Goal: Information Seeking & Learning: Learn about a topic

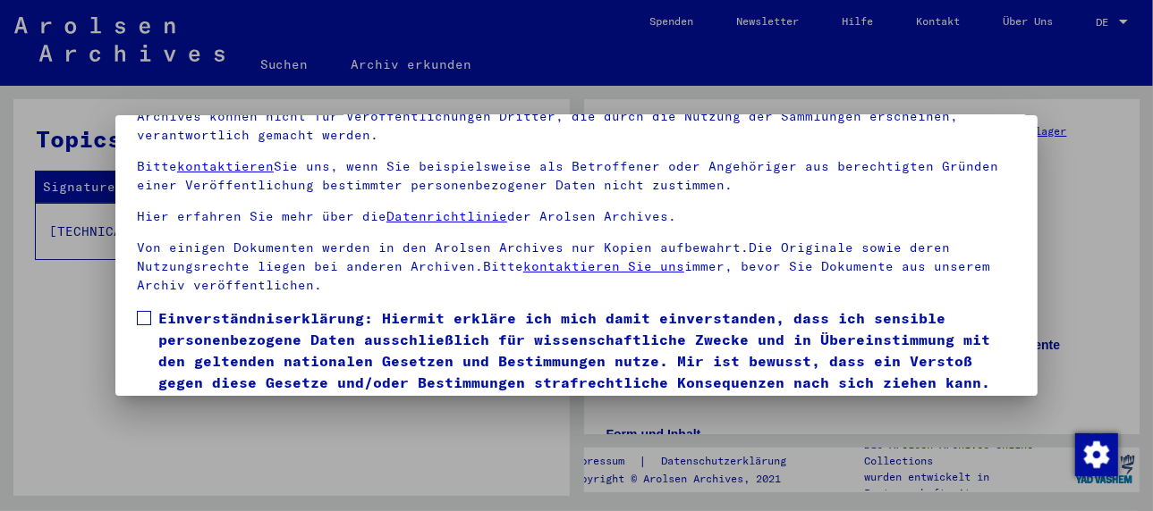
scroll to position [140, 0]
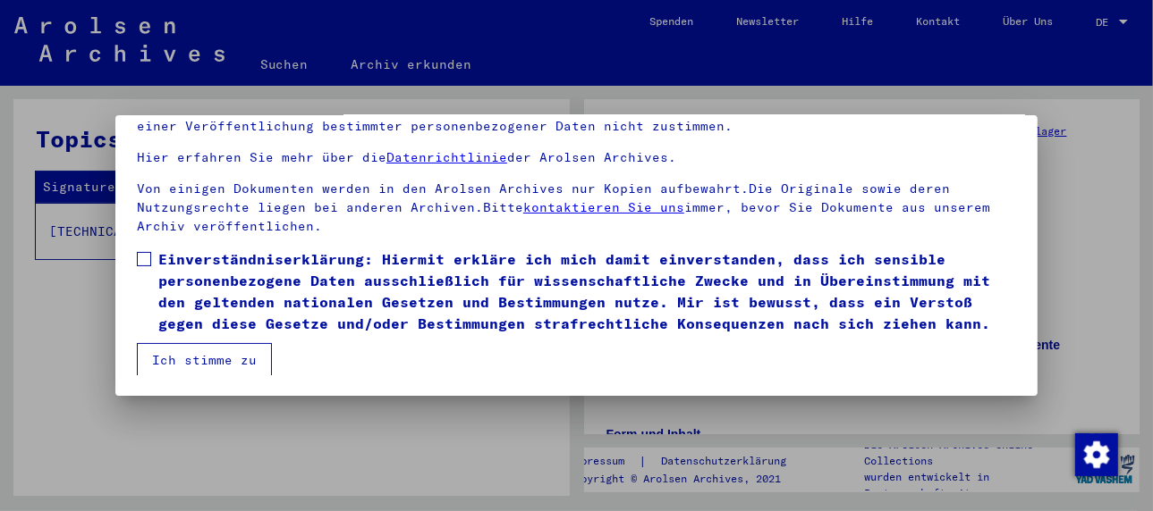
click at [135, 255] on mat-dialog-content "Unsere Nutzungsbedingungen wurden durch den Internationalen Ausschuss als obers…" at bounding box center [576, 209] width 922 height 333
click at [146, 267] on label "Einverständniserklärung: Hiermit erkläre ich mich damit einverstanden, dass ich…" at bounding box center [576, 292] width 879 height 86
click at [167, 343] on button "Ich stimme zu" at bounding box center [204, 360] width 135 height 34
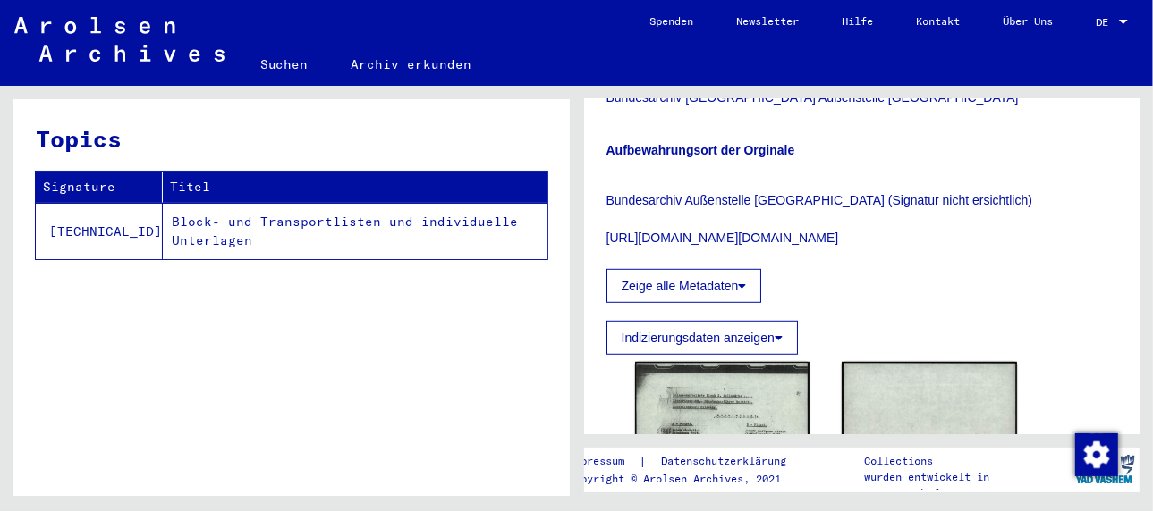
scroll to position [894, 0]
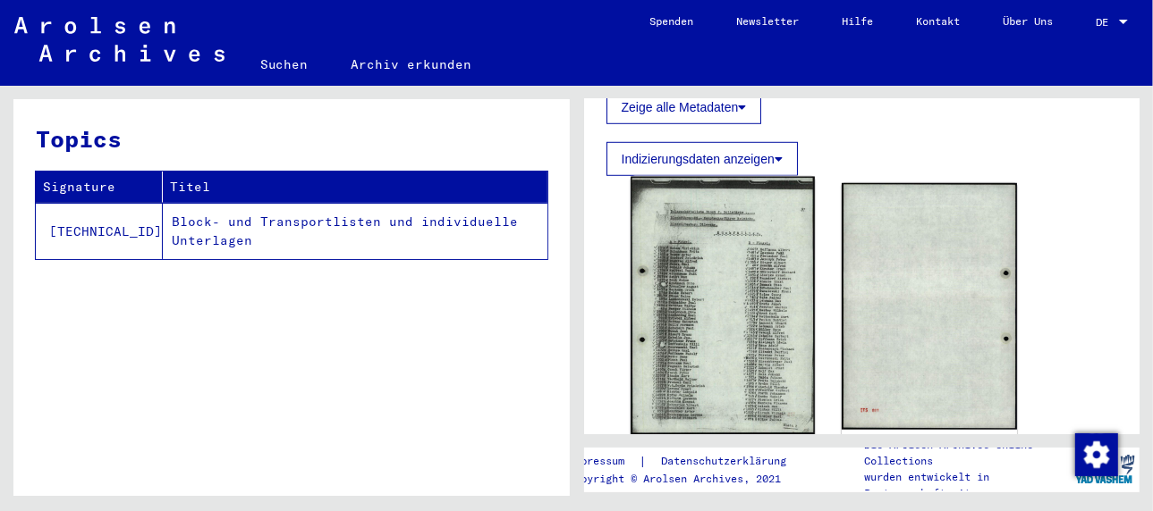
click at [723, 306] on img at bounding box center [722, 306] width 184 height 258
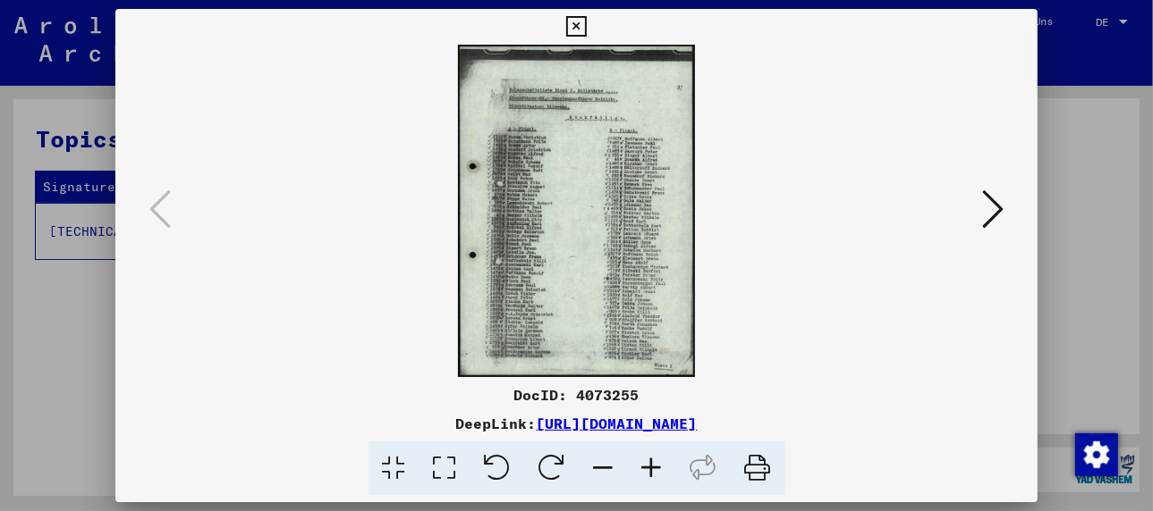
click at [655, 465] on icon at bounding box center [652, 469] width 48 height 55
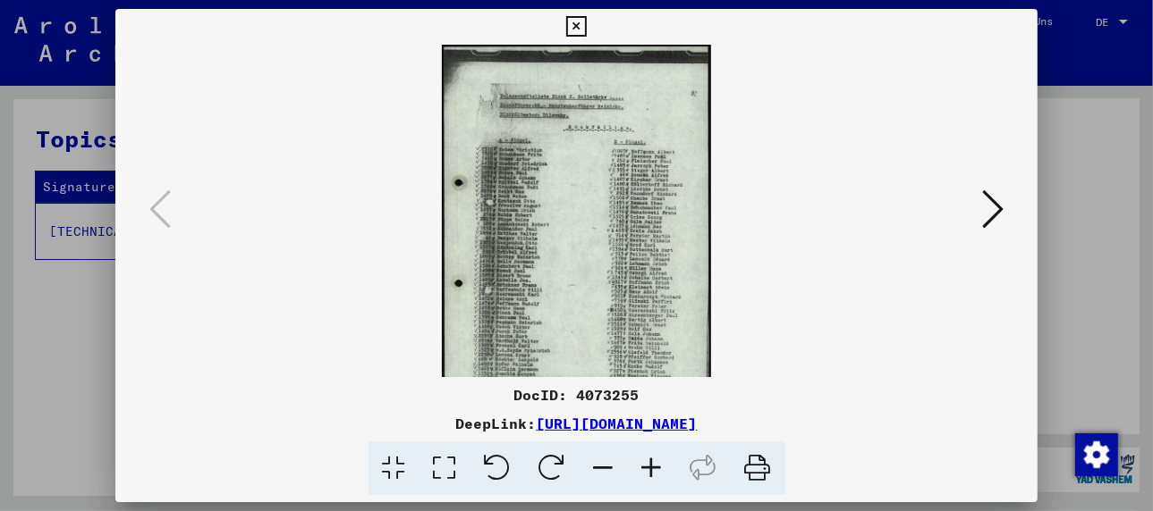
click at [655, 465] on icon at bounding box center [652, 469] width 48 height 55
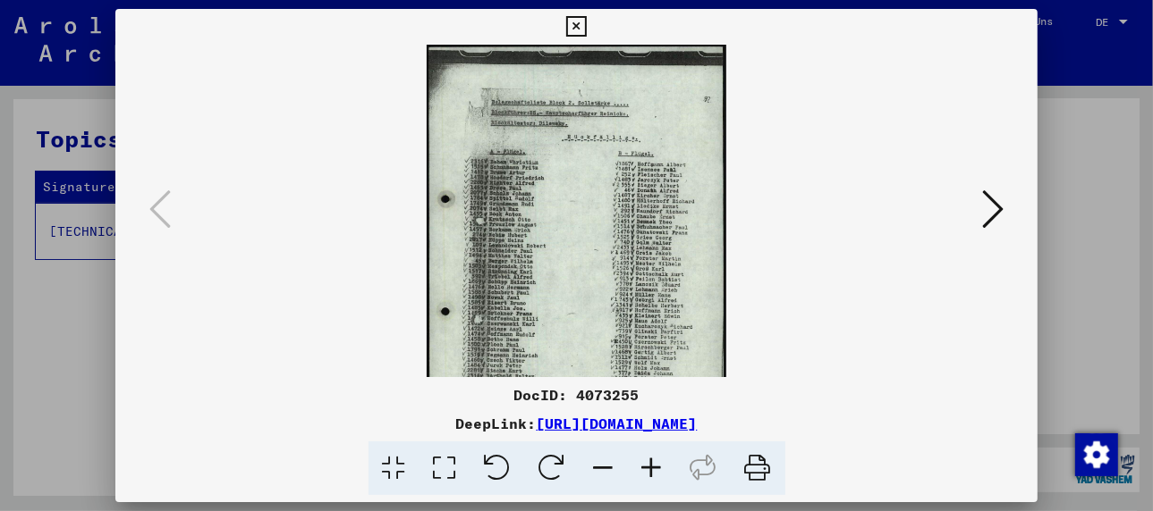
click at [655, 465] on icon at bounding box center [652, 469] width 48 height 55
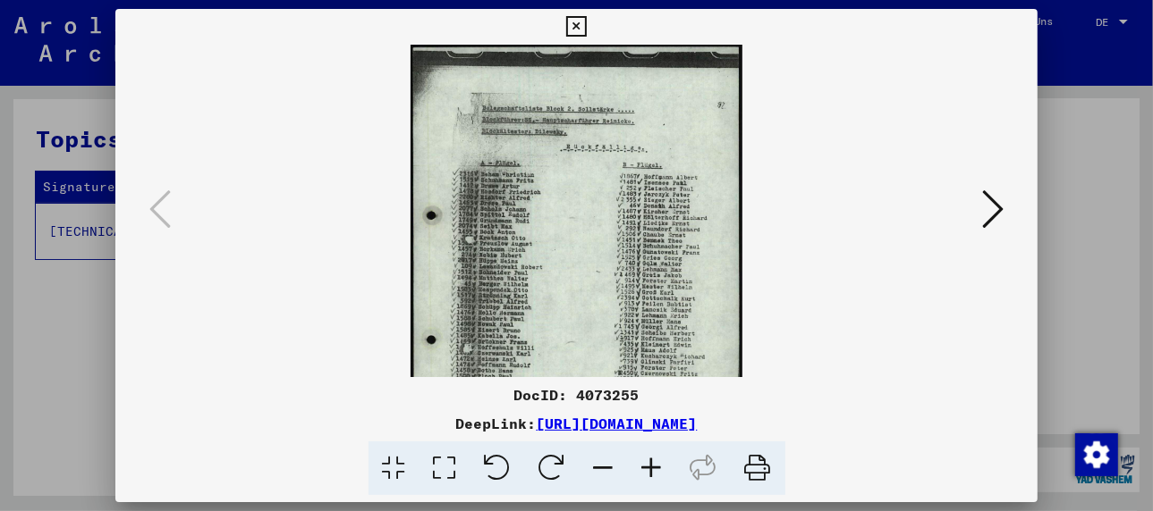
click at [655, 465] on icon at bounding box center [652, 469] width 48 height 55
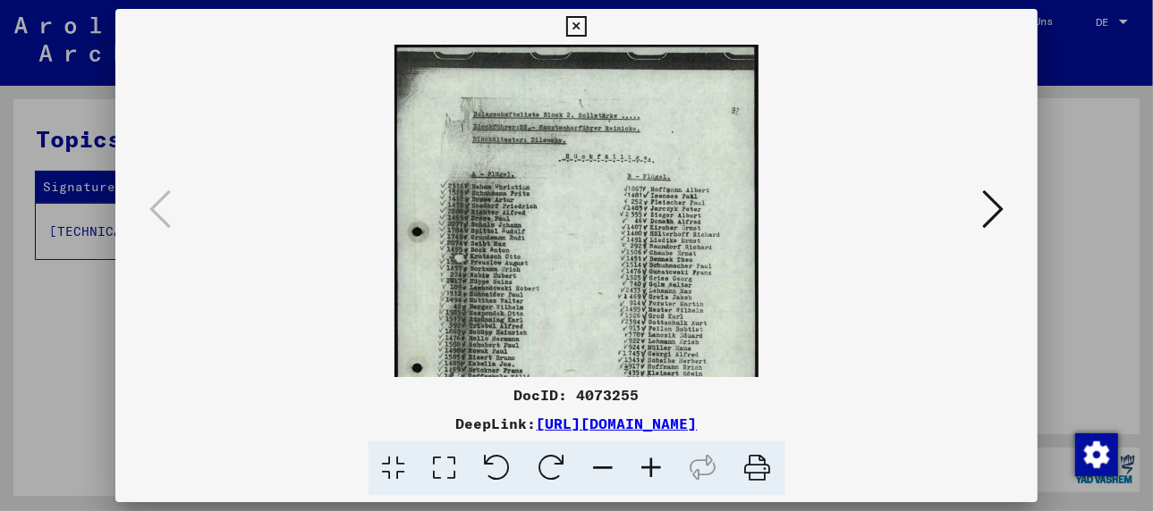
click at [655, 465] on icon at bounding box center [652, 469] width 48 height 55
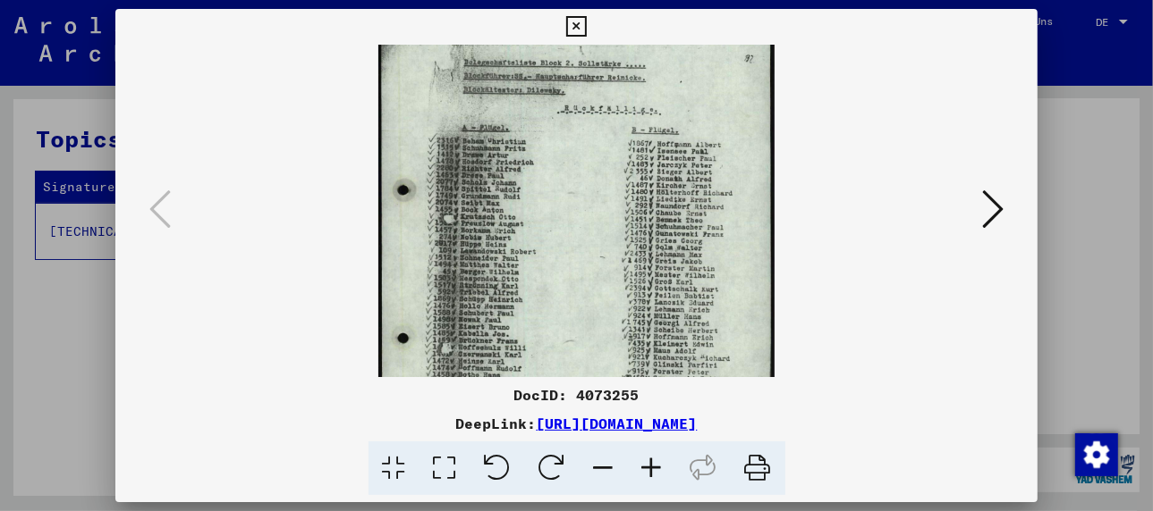
drag, startPoint x: 585, startPoint y: 326, endPoint x: 578, endPoint y: 256, distance: 70.9
click at [578, 258] on img at bounding box center [576, 265] width 396 height 556
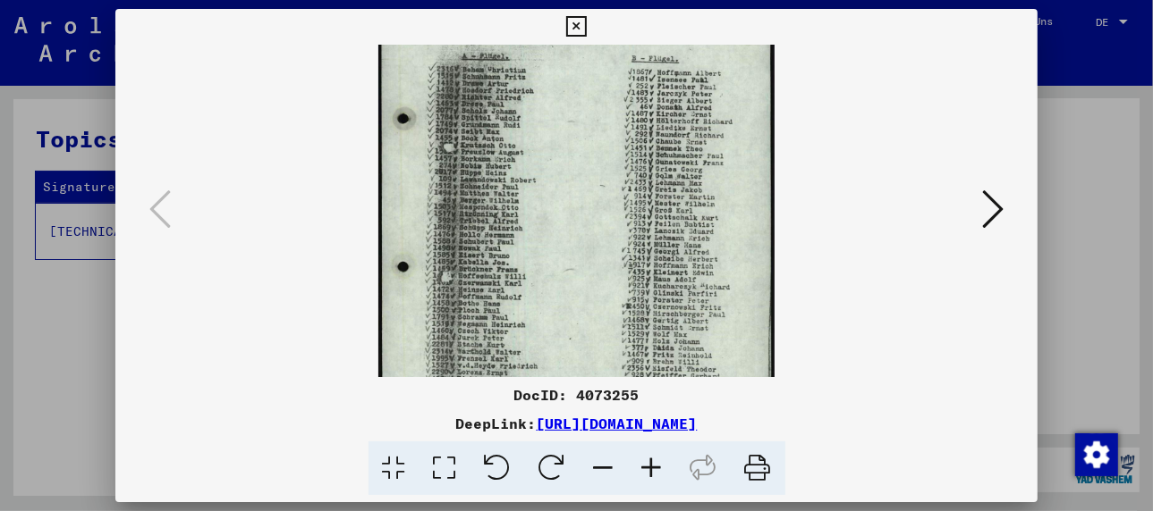
scroll to position [131, 0]
drag, startPoint x: 604, startPoint y: 312, endPoint x: 591, endPoint y: 236, distance: 77.0
click at [591, 236] on img at bounding box center [576, 192] width 396 height 556
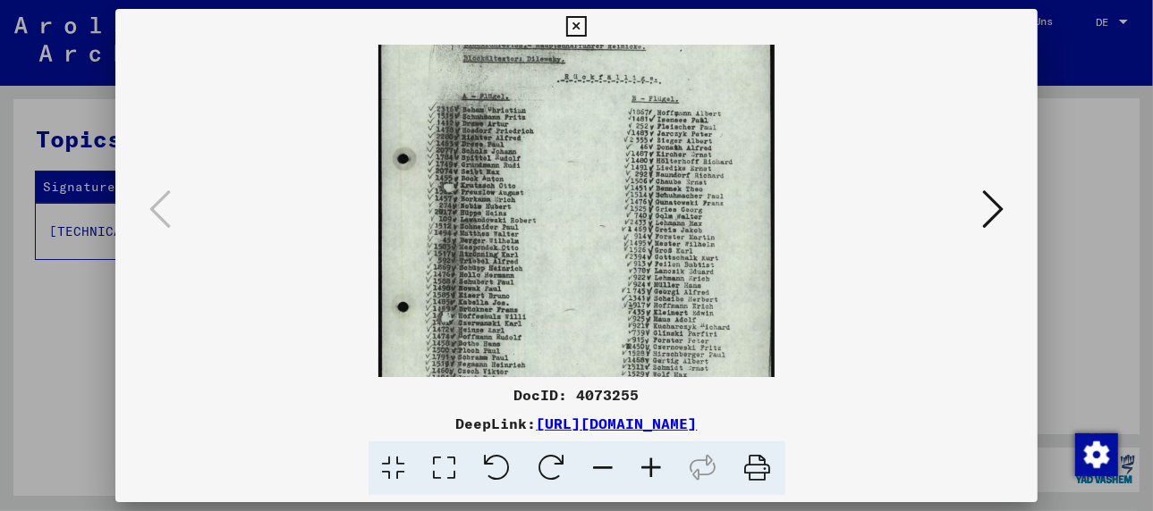
scroll to position [76, 0]
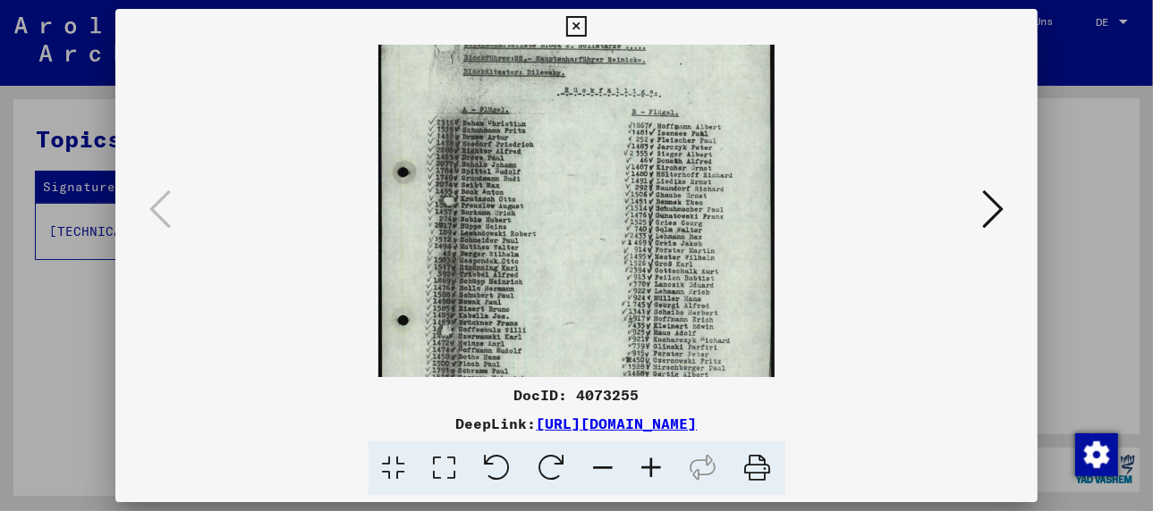
drag, startPoint x: 698, startPoint y: 324, endPoint x: 702, endPoint y: 364, distance: 40.4
click at [702, 364] on img at bounding box center [576, 247] width 396 height 556
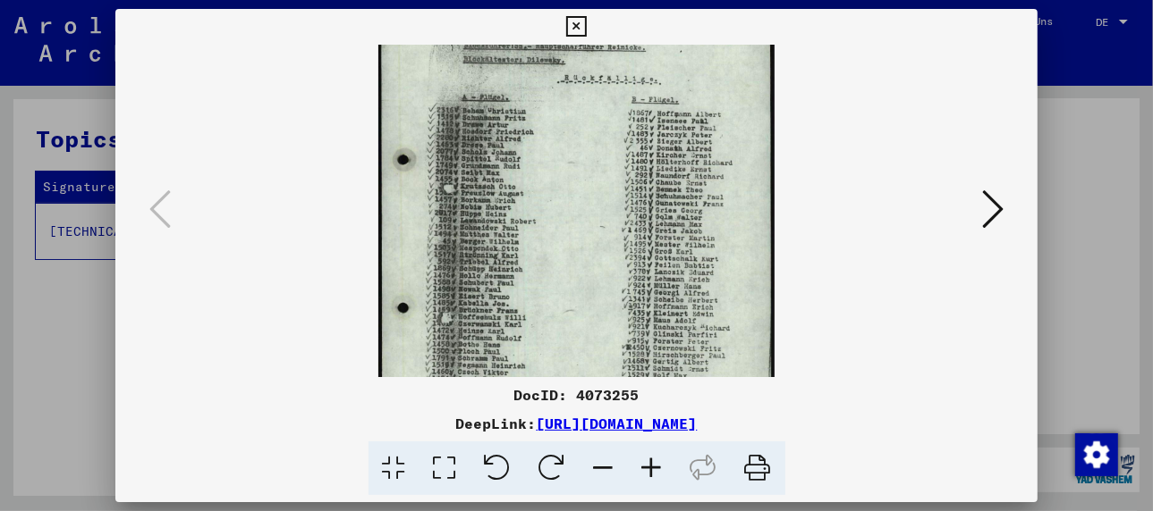
scroll to position [93, 0]
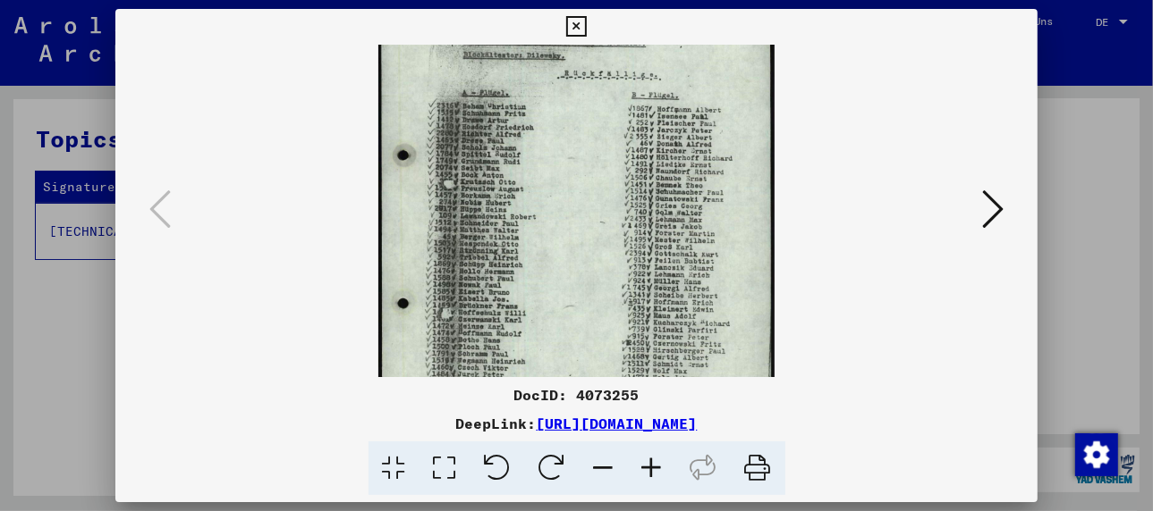
drag, startPoint x: 556, startPoint y: 287, endPoint x: 548, endPoint y: 267, distance: 21.3
click at [548, 267] on img at bounding box center [576, 230] width 396 height 556
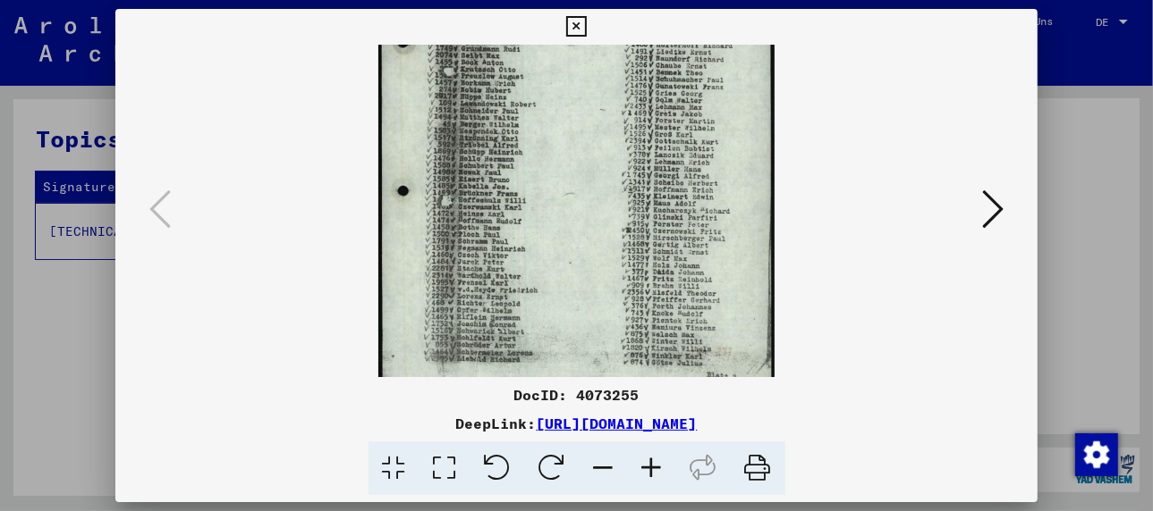
drag, startPoint x: 715, startPoint y: 348, endPoint x: 718, endPoint y: 207, distance: 140.4
click at [718, 207] on img at bounding box center [576, 117] width 396 height 556
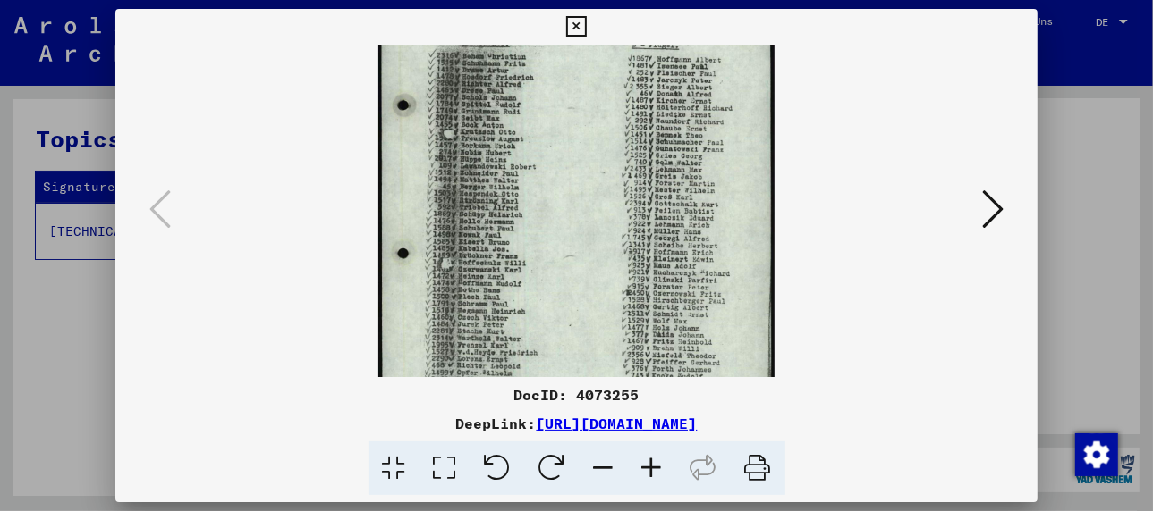
drag, startPoint x: 553, startPoint y: 274, endPoint x: 568, endPoint y: 346, distance: 73.1
click at [568, 346] on img at bounding box center [576, 180] width 396 height 556
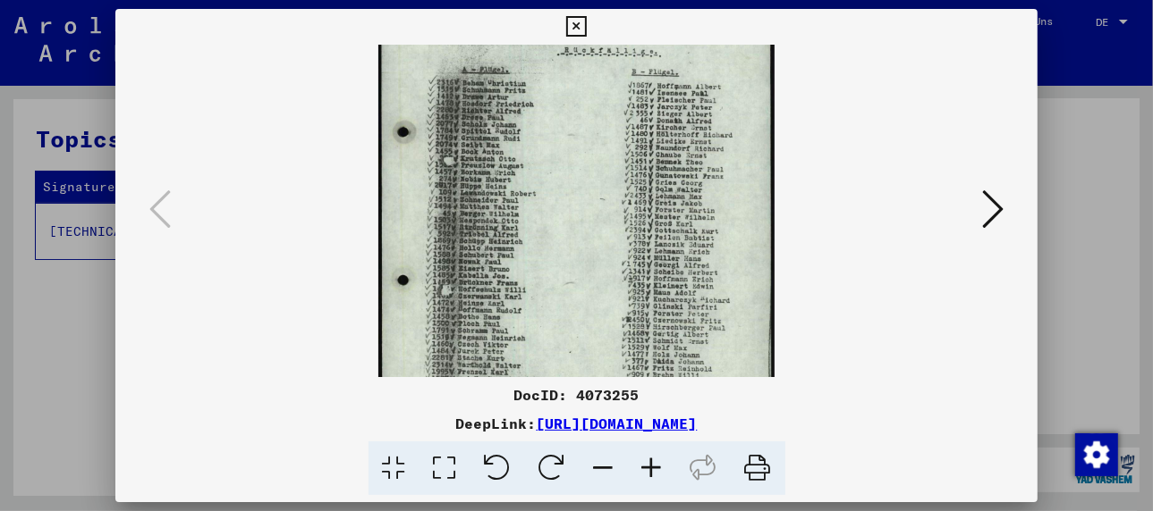
scroll to position [109, 0]
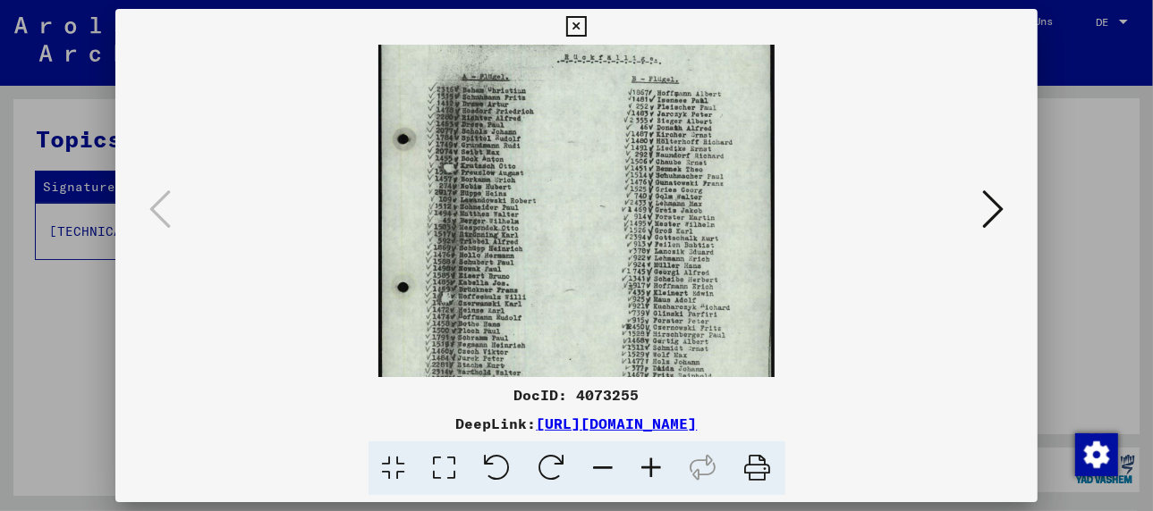
drag, startPoint x: 522, startPoint y: 264, endPoint x: 502, endPoint y: 285, distance: 29.1
click at [502, 285] on img at bounding box center [576, 214] width 396 height 556
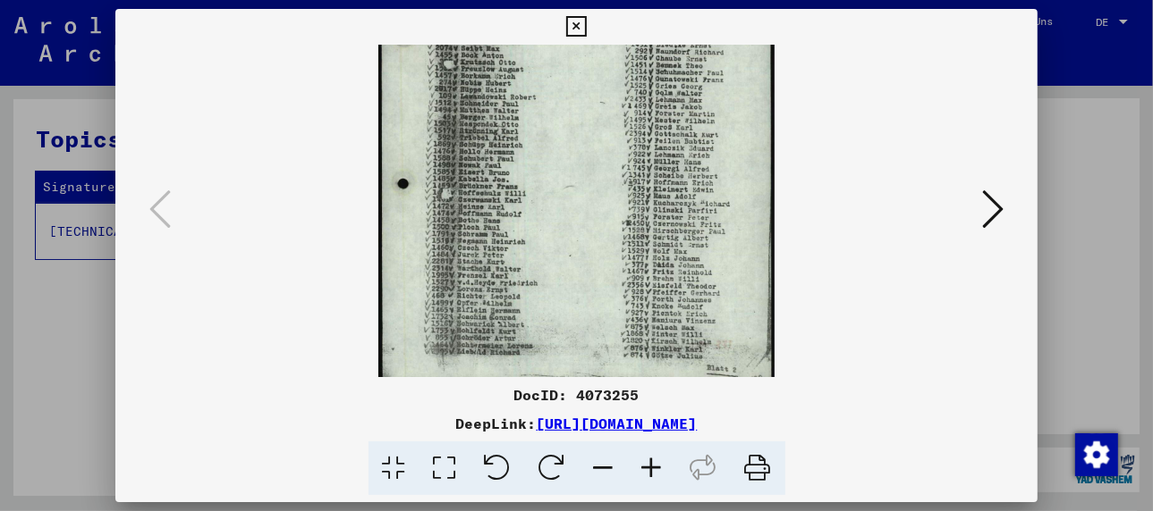
scroll to position [214, 0]
drag, startPoint x: 729, startPoint y: 334, endPoint x: 726, endPoint y: 210, distance: 123.4
click at [726, 210] on img at bounding box center [576, 109] width 396 height 556
